Goal: Task Accomplishment & Management: Use online tool/utility

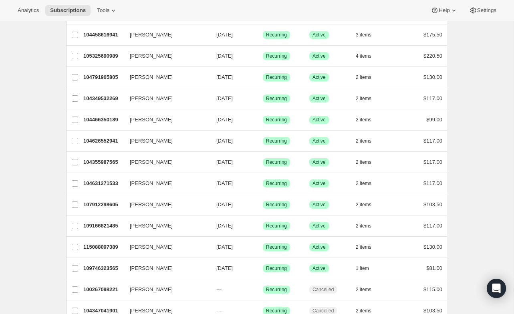
scroll to position [73, 0]
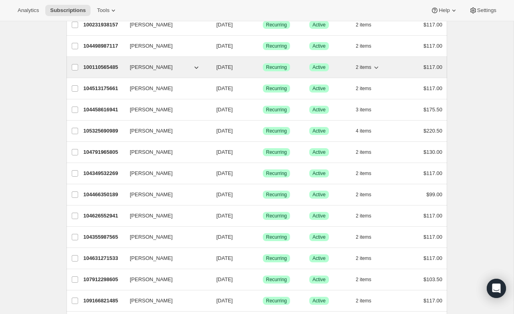
click at [138, 67] on span "[PERSON_NAME]" at bounding box center [151, 67] width 43 height 8
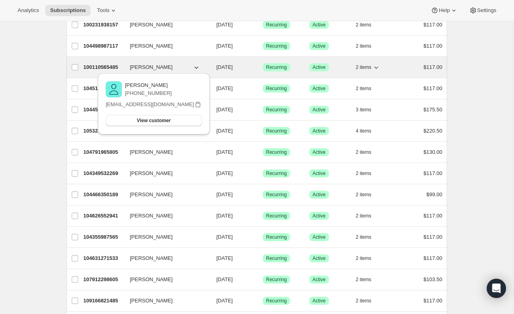
click at [100, 64] on p "100110565485" at bounding box center [103, 67] width 40 height 8
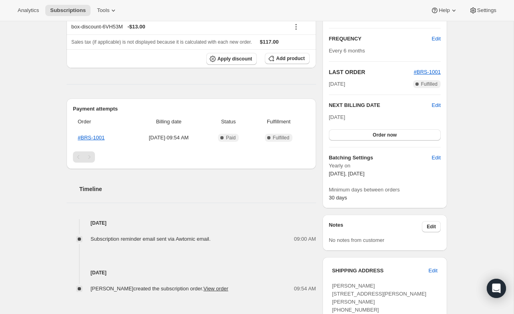
scroll to position [150, 0]
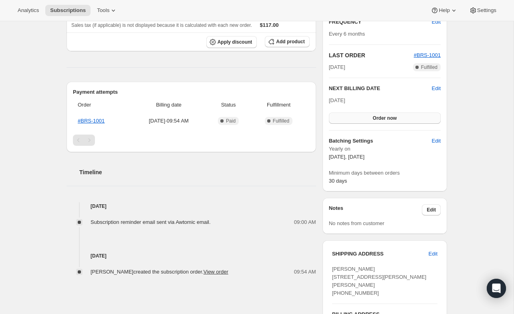
click at [403, 118] on button "Order now" at bounding box center [385, 117] width 112 height 11
click at [405, 118] on button "Click to confirm" at bounding box center [385, 117] width 112 height 11
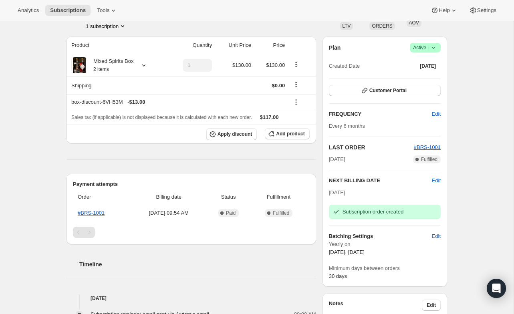
scroll to position [0, 0]
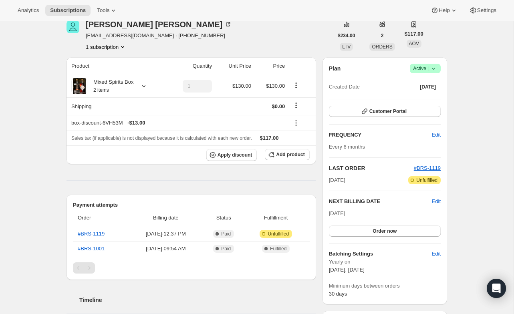
scroll to position [36, 0]
